Goal: Contribute content: Add original content to the website for others to see

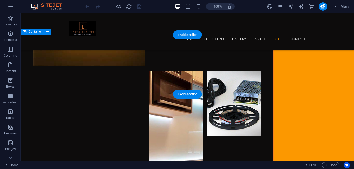
scroll to position [1579, 0]
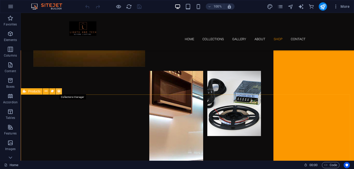
click at [57, 92] on icon at bounding box center [59, 90] width 4 height 5
select select "createdAt_DESC"
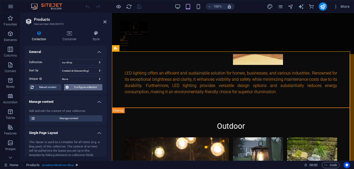
click at [79, 85] on span "Configure collection" at bounding box center [85, 87] width 31 height 6
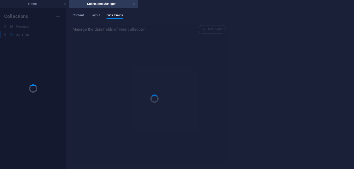
scroll to position [0, 0]
click at [81, 15] on span "Content" at bounding box center [79, 15] width 12 height 7
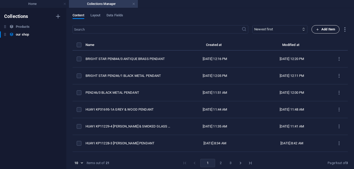
click at [320, 29] on span "Add Item" at bounding box center [325, 29] width 19 height 6
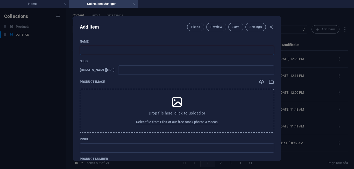
paste input "BRIGHT STAR PEN851/11 BLACK & GOLD PENDANT"
type input "BRIGHT STAR PEN851/11 BLACK & GOLD PENDANT"
type input "bright-star-pen851-11-black-gold-pendant"
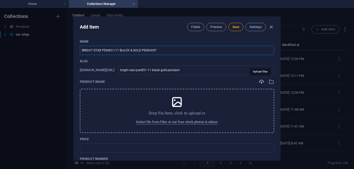
type input "BRIGHT STAR PEN851/11 BLACK & GOLD PENDANT"
click at [260, 81] on icon "button" at bounding box center [262, 82] width 6 height 6
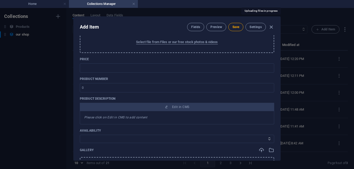
scroll to position [80, 0]
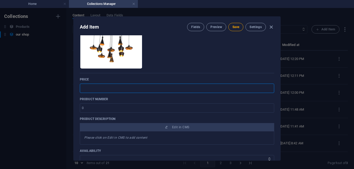
click at [92, 85] on input "text" at bounding box center [177, 88] width 195 height 9
click at [90, 88] on input "$ 109,99" at bounding box center [177, 88] width 195 height 9
type input "$ 299,99"
click at [269, 108] on input "-1" at bounding box center [177, 107] width 195 height 9
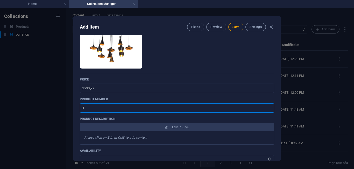
click at [269, 106] on input "-1" at bounding box center [177, 107] width 195 height 9
type input "159"
click at [269, 106] on input "159" at bounding box center [177, 107] width 195 height 9
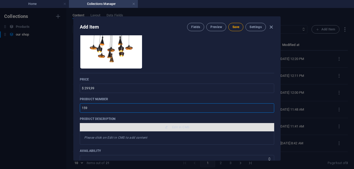
click at [187, 130] on button "Edit in CMS" at bounding box center [177, 127] width 195 height 8
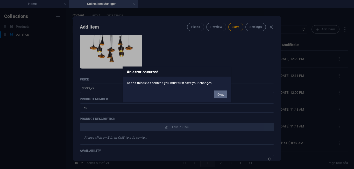
click at [221, 93] on button "Okay" at bounding box center [221, 94] width 13 height 8
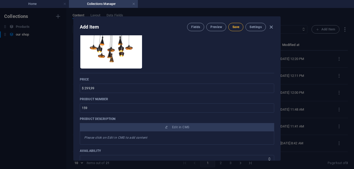
click at [233, 28] on span "Save" at bounding box center [236, 27] width 7 height 4
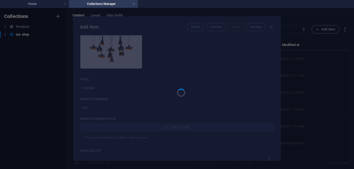
click at [192, 130] on div at bounding box center [177, 89] width 207 height 144
type input "bright-star-pen851-11-black-gold-pendant"
click at [179, 126] on div at bounding box center [177, 89] width 207 height 144
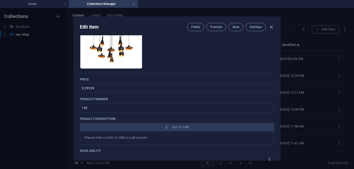
click at [179, 126] on span "Edit in CMS" at bounding box center [180, 127] width 17 height 4
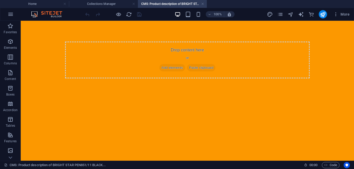
scroll to position [0, 0]
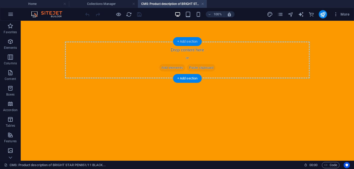
click at [189, 44] on div "+ Add section" at bounding box center [187, 41] width 29 height 9
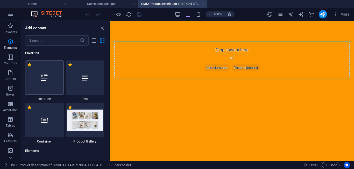
click at [48, 82] on div at bounding box center [44, 77] width 39 height 34
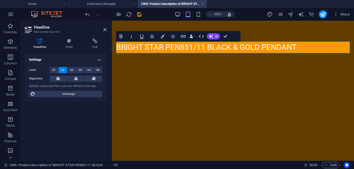
scroll to position [69, 2]
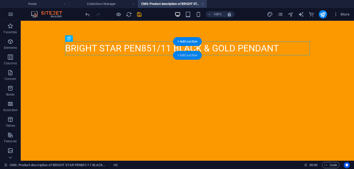
click at [189, 54] on div "+ Add section" at bounding box center [187, 55] width 29 height 9
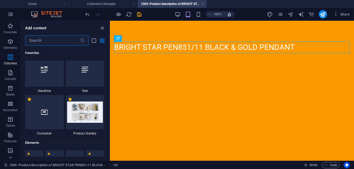
scroll to position [0, 0]
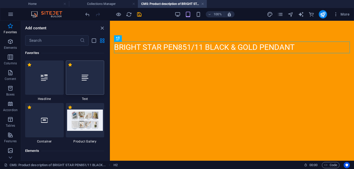
click at [74, 86] on div at bounding box center [85, 77] width 39 height 34
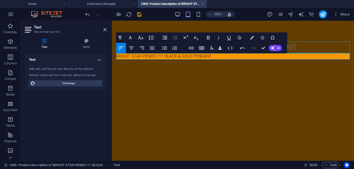
scroll to position [69, 2]
click at [275, 47] on button "AI" at bounding box center [275, 48] width 13 height 6
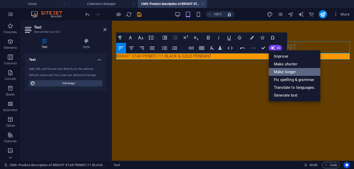
click at [288, 72] on link "Make longer" at bounding box center [295, 72] width 52 height 8
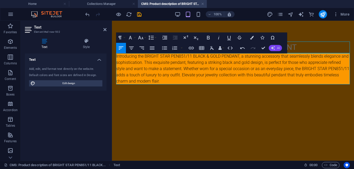
click at [275, 48] on button "AI" at bounding box center [275, 48] width 13 height 6
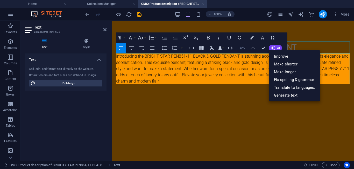
click at [243, 49] on icon "button" at bounding box center [243, 48] width 6 height 6
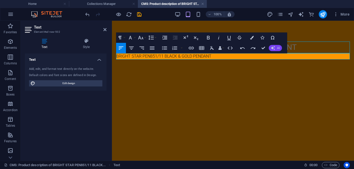
click at [280, 47] on span "AI" at bounding box center [278, 47] width 3 height 3
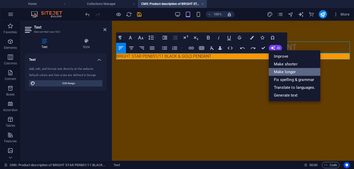
click at [291, 72] on link "Make longer" at bounding box center [295, 72] width 52 height 8
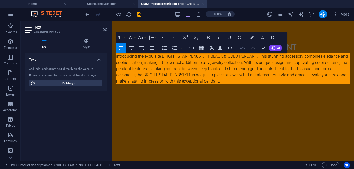
click at [241, 49] on icon "button" at bounding box center [243, 48] width 5 height 2
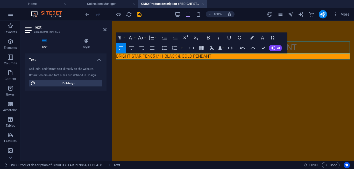
click at [219, 55] on p "BRIGHT STAR PEN851/11 BLACK & GOLD PENDANT" at bounding box center [233, 56] width 234 height 6
click at [275, 47] on button "AI" at bounding box center [275, 48] width 13 height 6
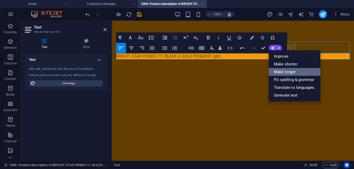
click at [293, 70] on link "Make longer" at bounding box center [295, 72] width 52 height 8
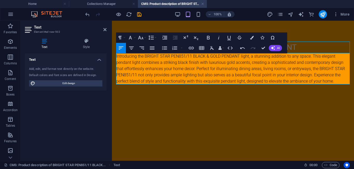
click at [249, 57] on p "Introducing the BRIGHT STAR PEN851/11 BLACK & GOLD PENDANT light, a stunning ad…" at bounding box center [233, 68] width 234 height 31
click at [158, 70] on p "Introducing the BRIGHT STAR PEN851/11 BLACK & GOLD PENDANT, a stunning addition…" at bounding box center [233, 68] width 234 height 31
click at [162, 69] on p "Introducing the BRIGHT STAR PEN851/11 BLACK & GOLD PENDANT, a stunning addition…" at bounding box center [233, 68] width 234 height 31
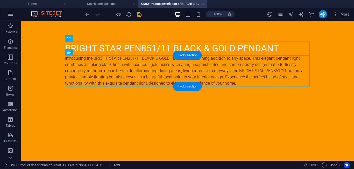
click at [197, 84] on div "+ Add section" at bounding box center [187, 86] width 29 height 9
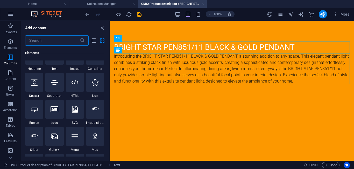
scroll to position [0, 0]
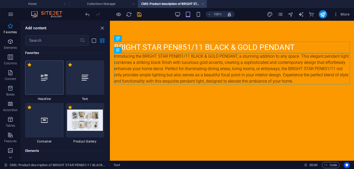
click at [44, 75] on icon at bounding box center [44, 77] width 7 height 7
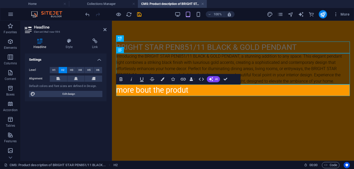
click at [208, 92] on h2 "more bout the produt" at bounding box center [233, 90] width 234 height 12
click at [216, 78] on span "AI" at bounding box center [216, 79] width 3 height 3
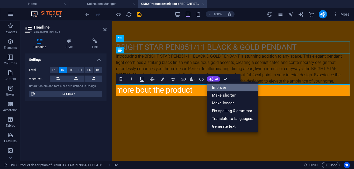
click at [229, 90] on link "Improve" at bounding box center [233, 88] width 52 height 8
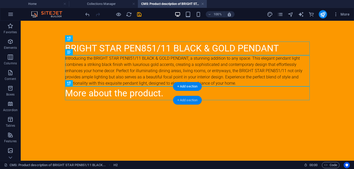
click at [189, 100] on div "+ Add section" at bounding box center [187, 100] width 29 height 9
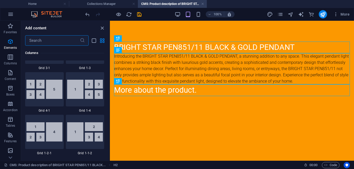
scroll to position [950, 0]
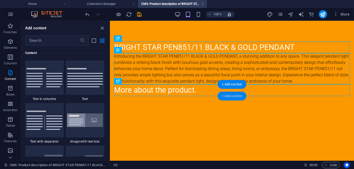
click at [224, 97] on div "+ Add section" at bounding box center [232, 96] width 29 height 9
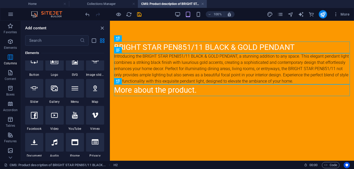
scroll to position [0, 0]
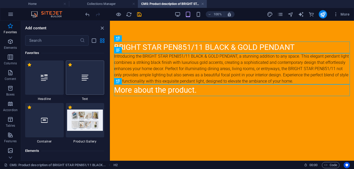
click at [84, 75] on icon at bounding box center [85, 77] width 7 height 7
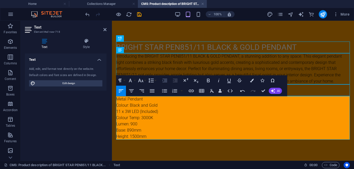
scroll to position [423, 3]
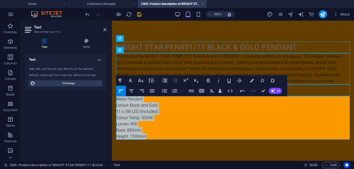
drag, startPoint x: 148, startPoint y: 137, endPoint x: 110, endPoint y: 97, distance: 55.2
click at [112, 97] on html "BRIGHT STAR PEN851/11 BLACK & GOLD PENDANT Introducing the BRIGHT STAR PEN851/1…" at bounding box center [233, 91] width 242 height 140
click at [164, 91] on icon "button" at bounding box center [165, 91] width 6 height 6
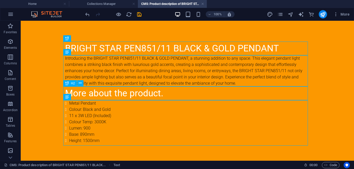
click at [72, 84] on span "H2" at bounding box center [73, 83] width 4 height 3
click at [87, 94] on div "More about the product." at bounding box center [187, 93] width 245 height 14
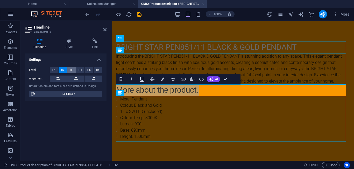
click at [74, 68] on button "H3" at bounding box center [71, 70] width 9 height 6
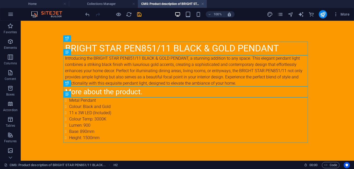
click at [41, 84] on body "BRIGHT STAR PEN851/11 BLACK & GOLD PENDANT Introducing the BRIGHT STAR PEN851/1…" at bounding box center [188, 91] width 334 height 141
click at [138, 16] on icon "save" at bounding box center [139, 14] width 6 height 6
click at [124, 7] on li "Collections Manager" at bounding box center [103, 4] width 69 height 8
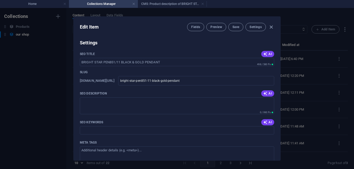
scroll to position [325, 0]
click at [265, 53] on icon "button" at bounding box center [266, 54] width 4 height 4
type input "Luxury Black & Gold Pendant"
click at [265, 93] on icon "button" at bounding box center [266, 93] width 4 height 4
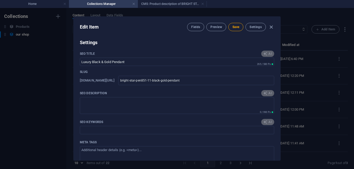
click at [266, 123] on div "AI" at bounding box center [268, 122] width 13 height 6
type textarea "Elevate your space with the BRIGHT STAR Black & Gold Pendant. Stylish, function…"
